Goal: Find specific page/section: Find specific page/section

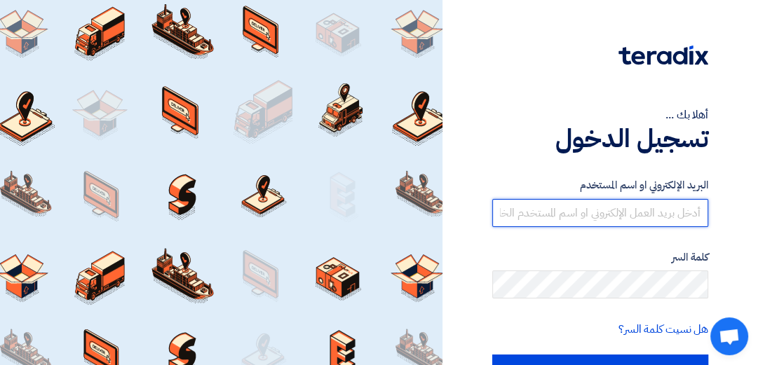
type input "[EMAIL_ADDRESS][DOMAIN_NAME]"
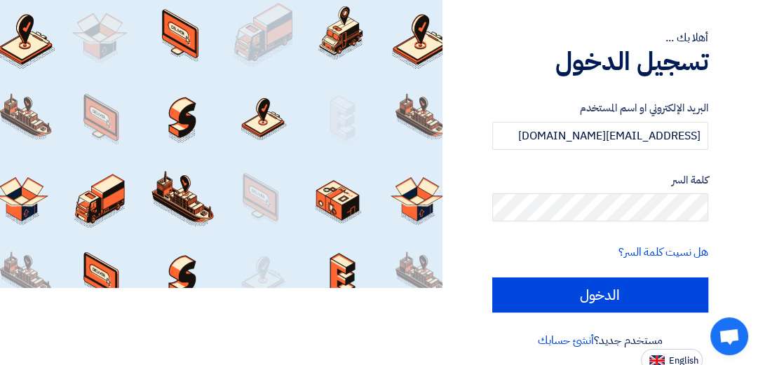
scroll to position [79, 0]
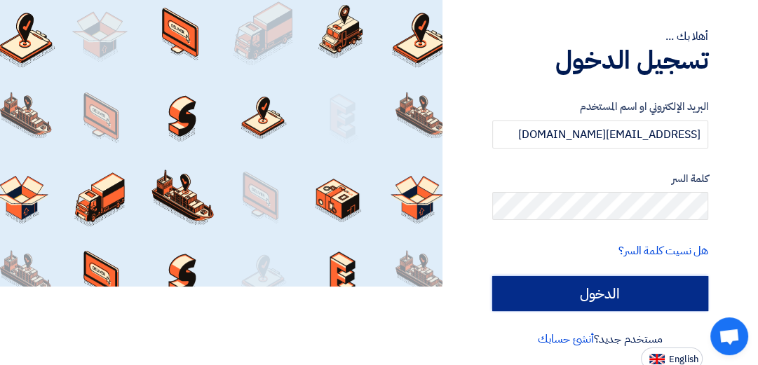
click at [654, 289] on input "الدخول" at bounding box center [600, 293] width 216 height 35
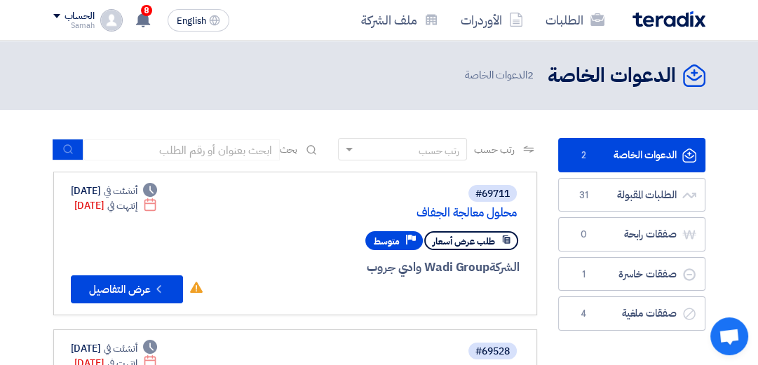
click at [628, 153] on link "الدعوات الخاصة الدعوات الخاصة 2" at bounding box center [631, 155] width 147 height 34
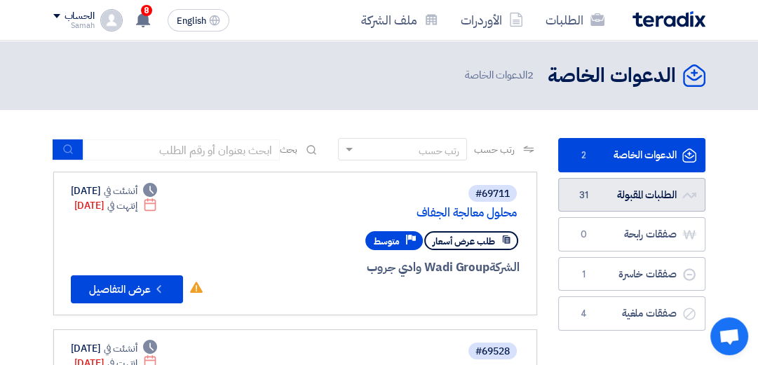
click at [635, 195] on link "الطلبات المقبولة الطلبات المقبولة 31" at bounding box center [631, 195] width 147 height 34
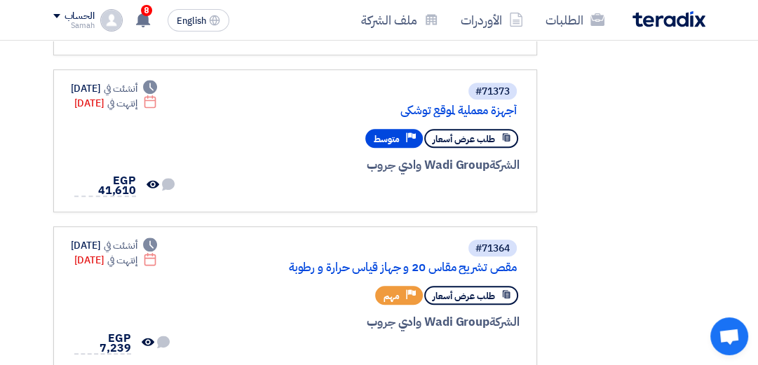
scroll to position [911, 0]
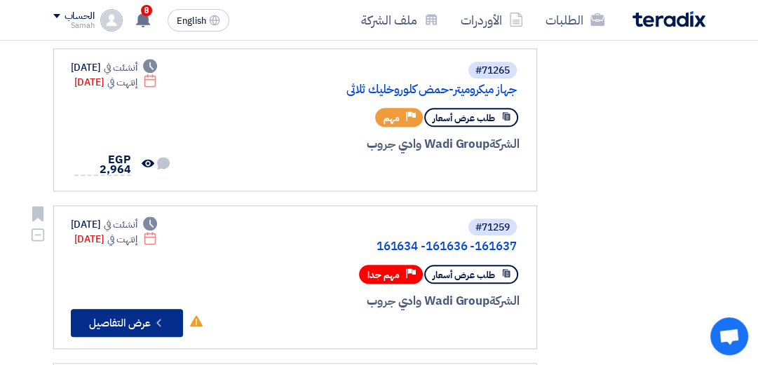
click at [121, 310] on button "Check details عرض التفاصيل" at bounding box center [127, 323] width 112 height 28
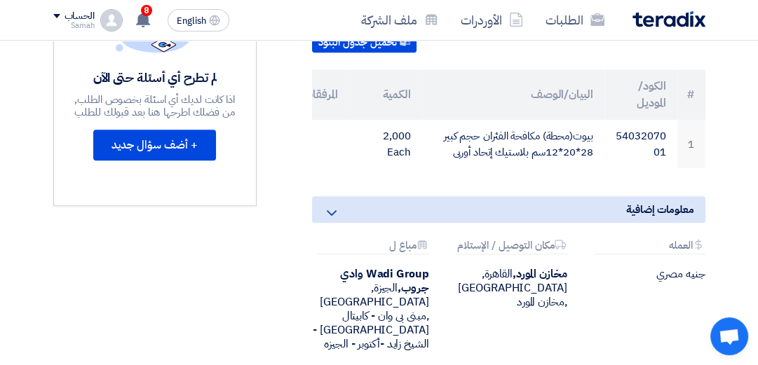
scroll to position [440, 0]
